Goal: Navigation & Orientation: Find specific page/section

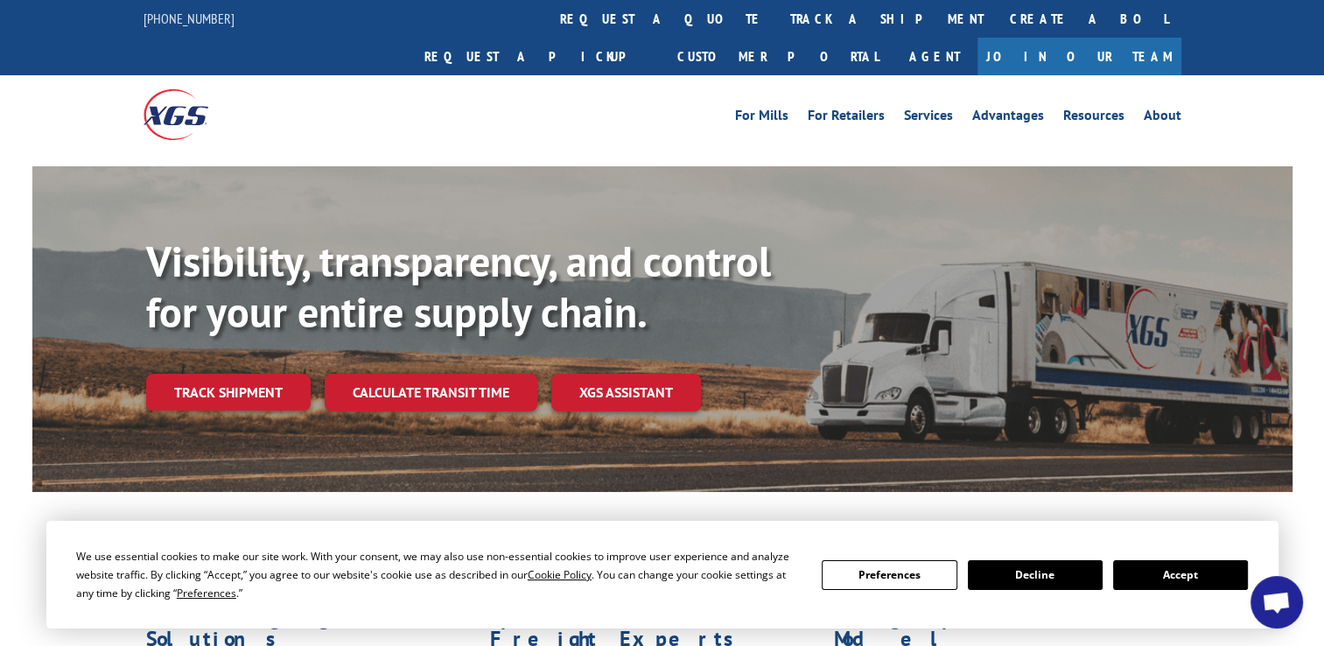
click at [1155, 573] on button "Accept" at bounding box center [1180, 575] width 135 height 30
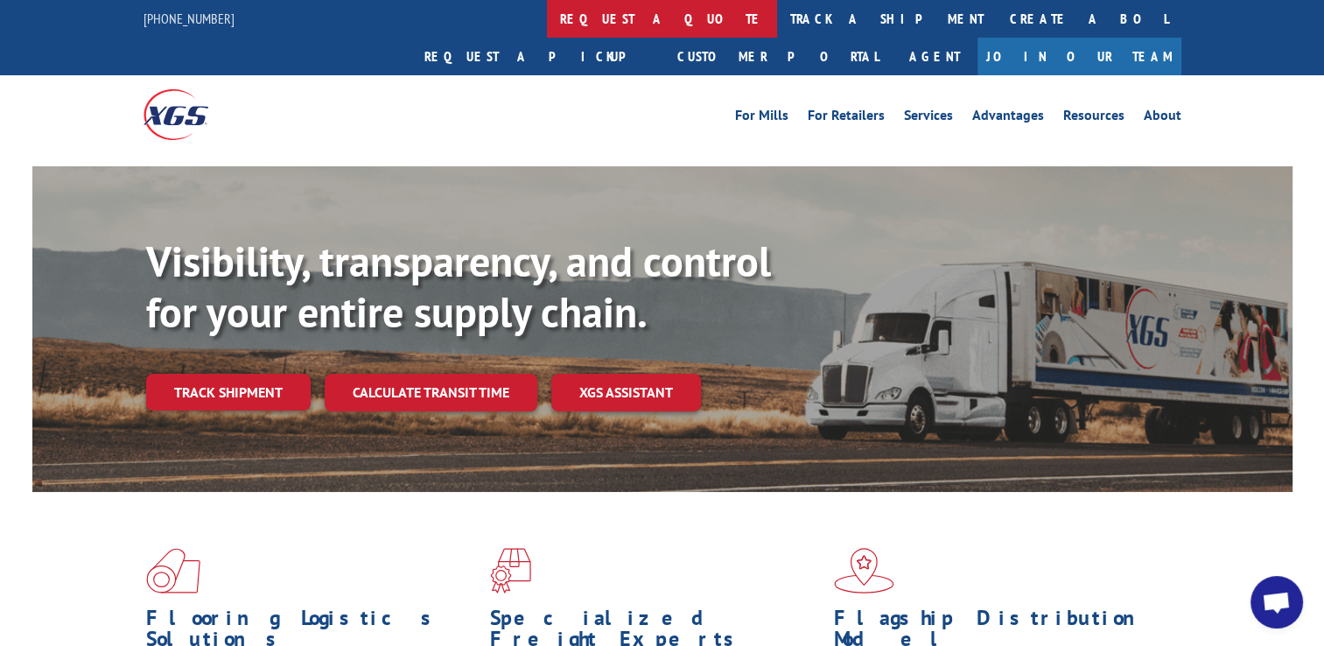
click at [547, 24] on link "request a quote" at bounding box center [662, 19] width 230 height 38
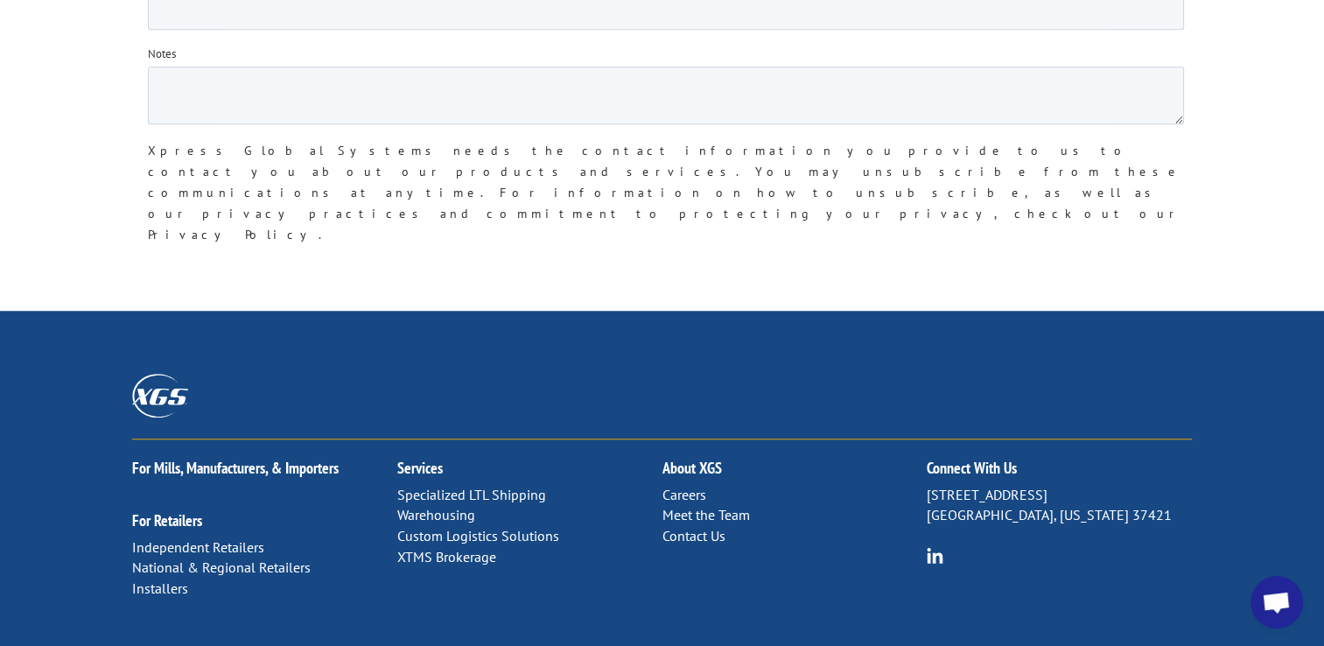
scroll to position [1488, 0]
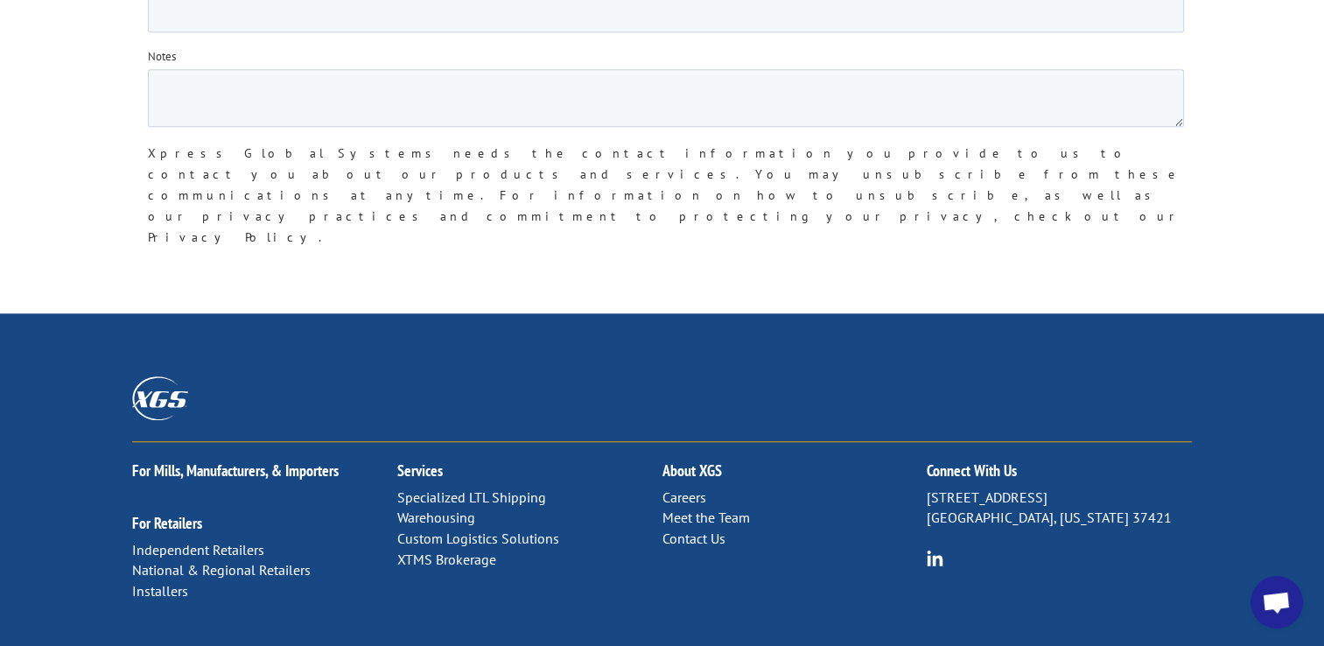
click at [513, 488] on link "Specialized LTL Shipping" at bounding box center [471, 497] width 149 height 18
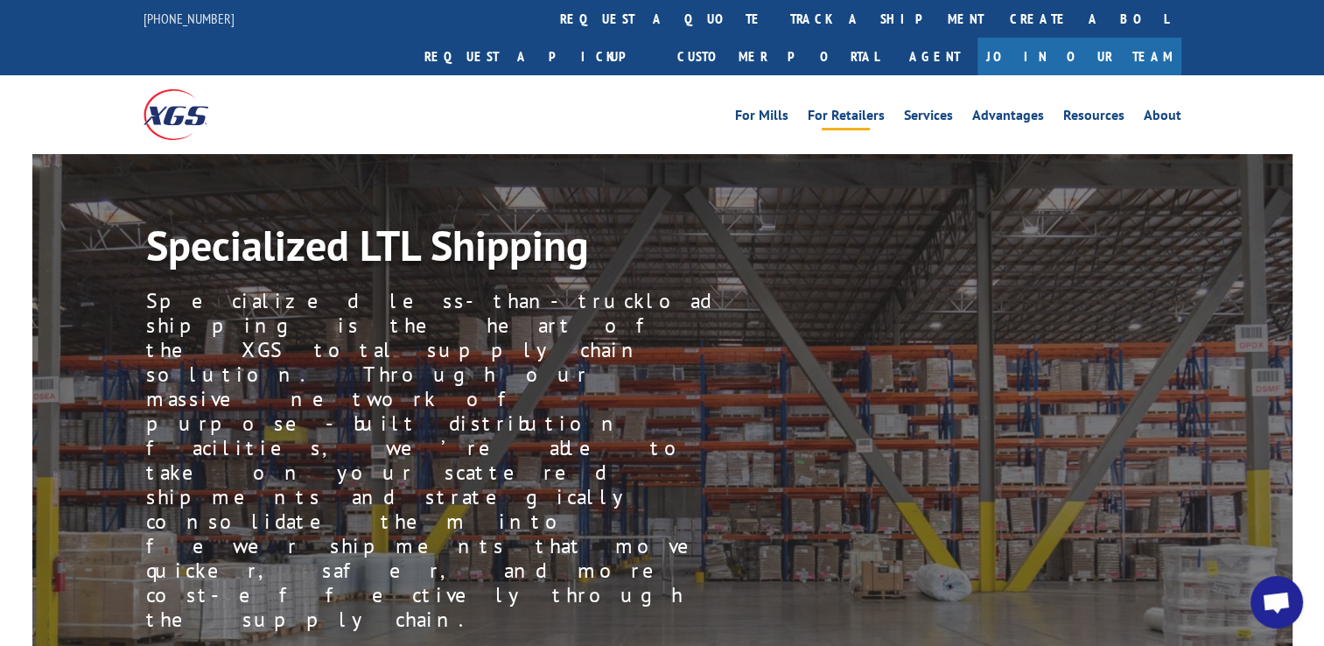
click at [852, 109] on link "For Retailers" at bounding box center [846, 118] width 77 height 19
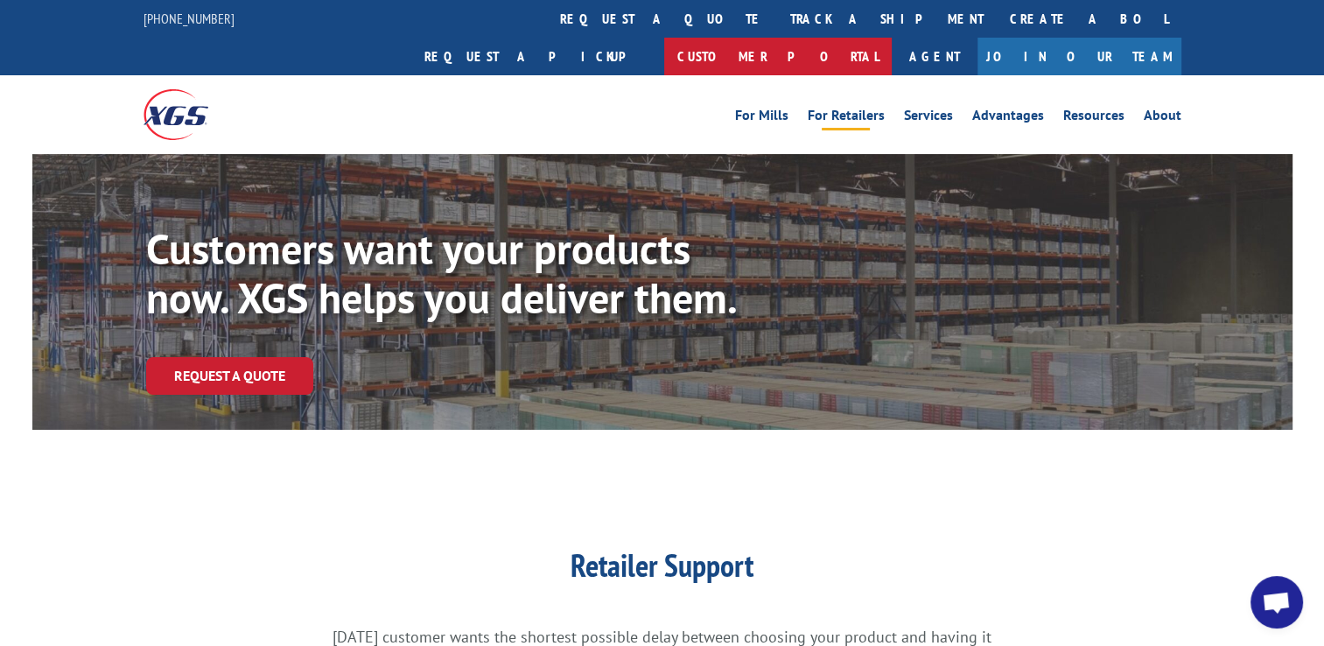
click at [892, 38] on link "Customer Portal" at bounding box center [778, 57] width 228 height 38
